Goal: Navigation & Orientation: Find specific page/section

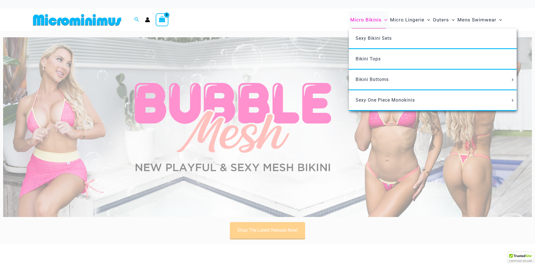
click at [366, 21] on span "Micro Bikinis" at bounding box center [365, 20] width 31 height 14
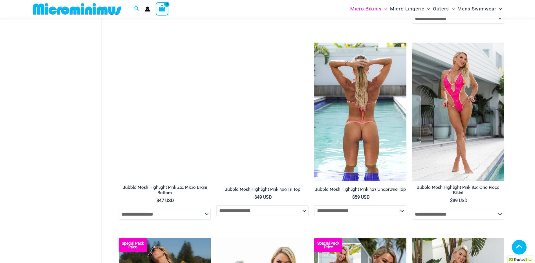
scroll to position [507, 0]
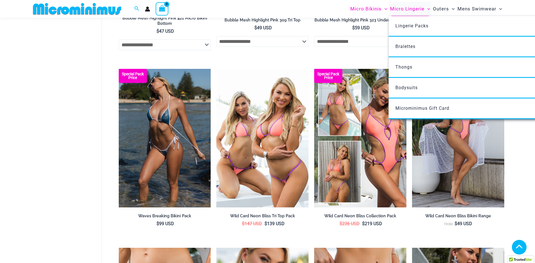
click at [407, 10] on span "Micro Lingerie" at bounding box center [407, 9] width 34 height 14
